Goal: Information Seeking & Learning: Understand process/instructions

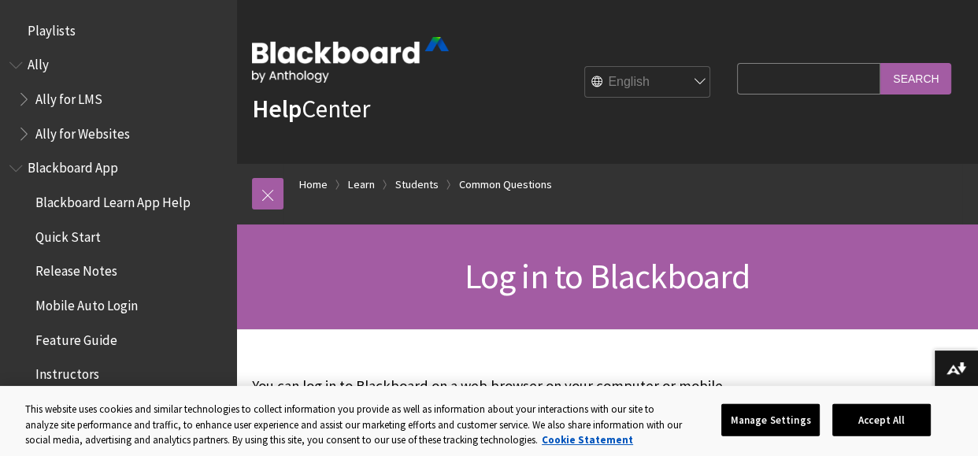
scroll to position [1722, 0]
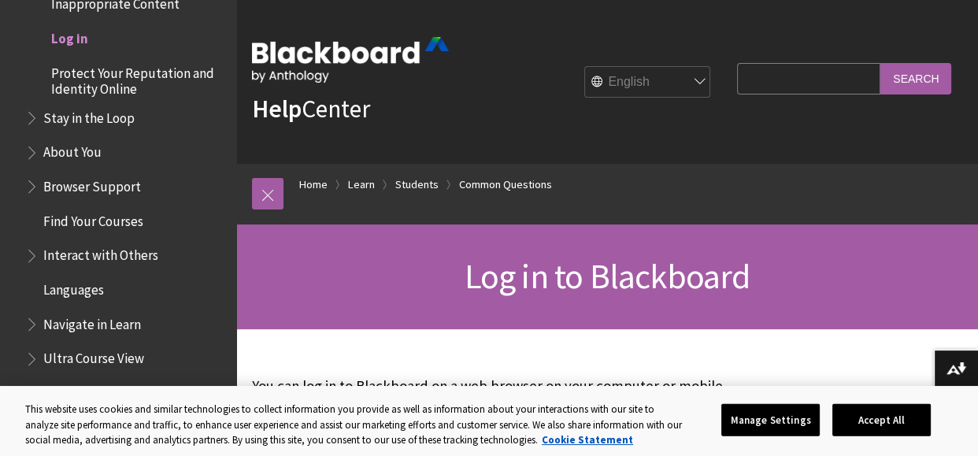
click at [725, 284] on span "Log in to Blackboard" at bounding box center [607, 275] width 286 height 43
click at [850, 413] on button "Accept All" at bounding box center [881, 419] width 98 height 33
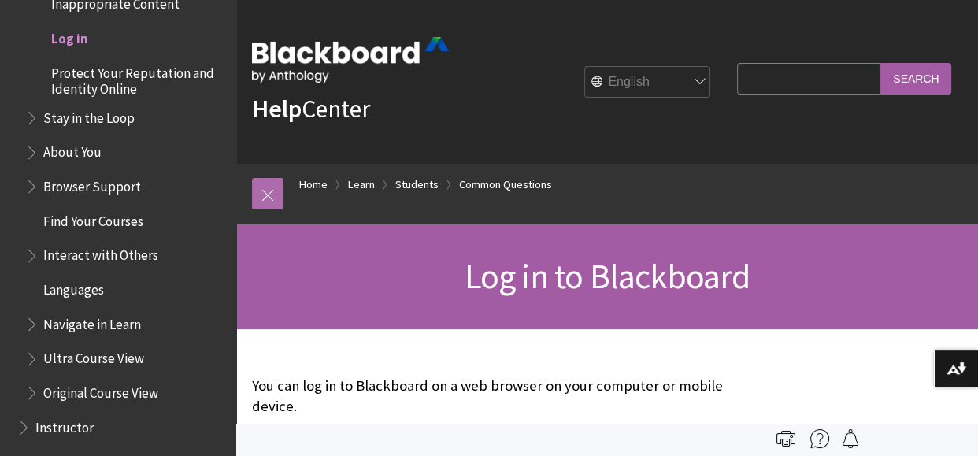
click at [275, 187] on link at bounding box center [268, 194] width 32 height 32
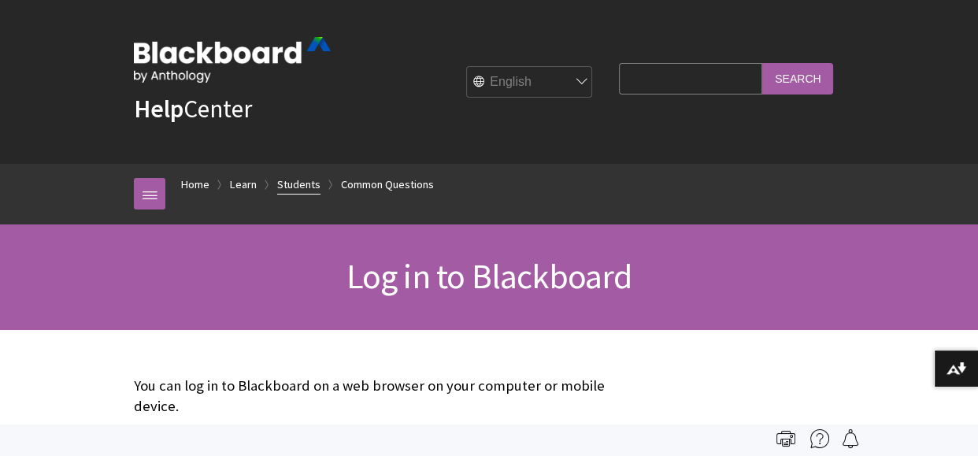
click at [287, 187] on link "Students" at bounding box center [298, 185] width 43 height 20
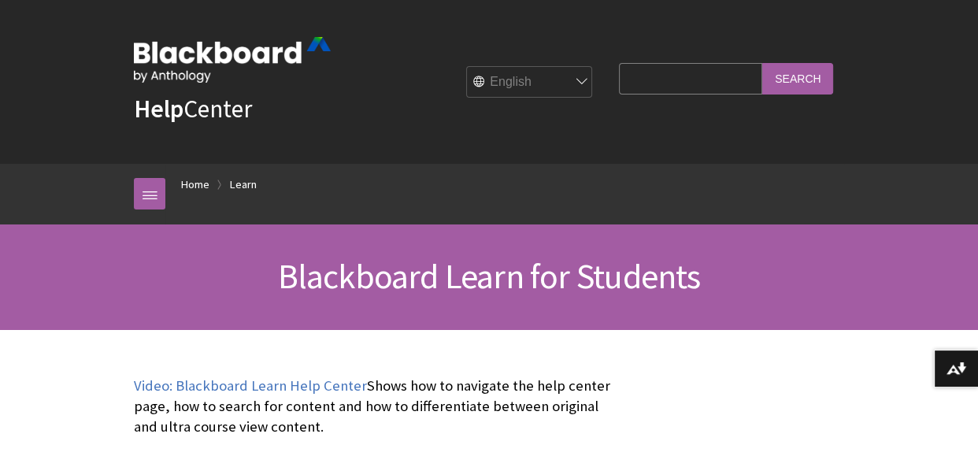
click at [244, 47] on img at bounding box center [232, 60] width 197 height 46
click at [202, 58] on img at bounding box center [232, 60] width 197 height 46
